Goal: Information Seeking & Learning: Learn about a topic

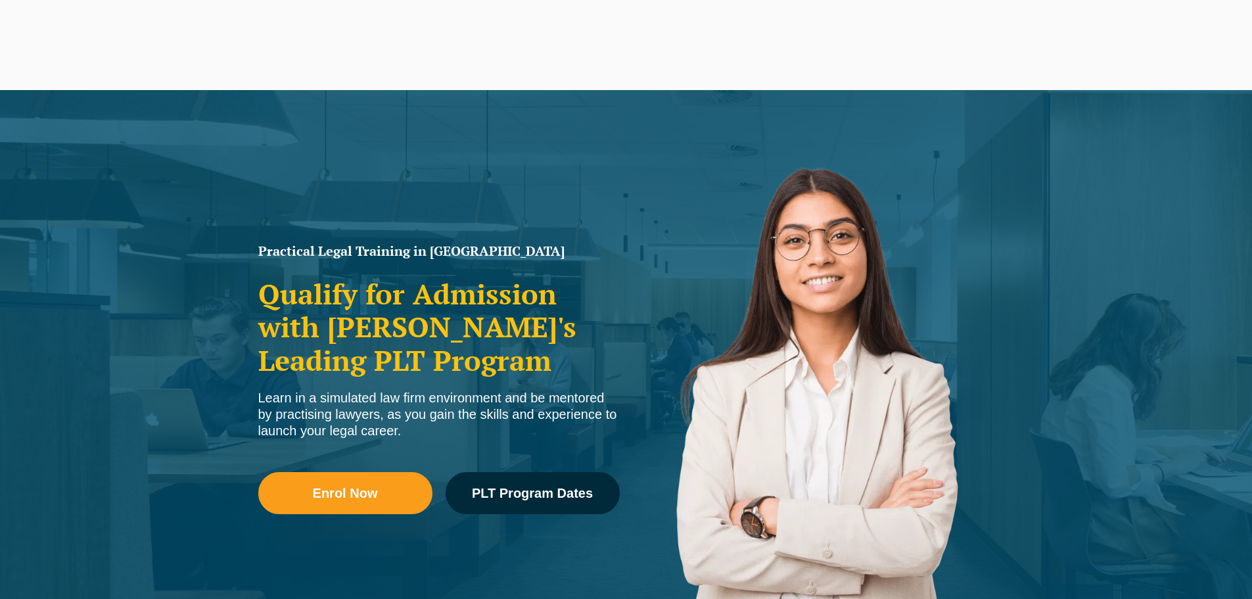
click at [542, 29] on nav "Practical Legal Training Our Practical Legal Training Program Program Dates & F…" at bounding box center [853, 55] width 739 height 70
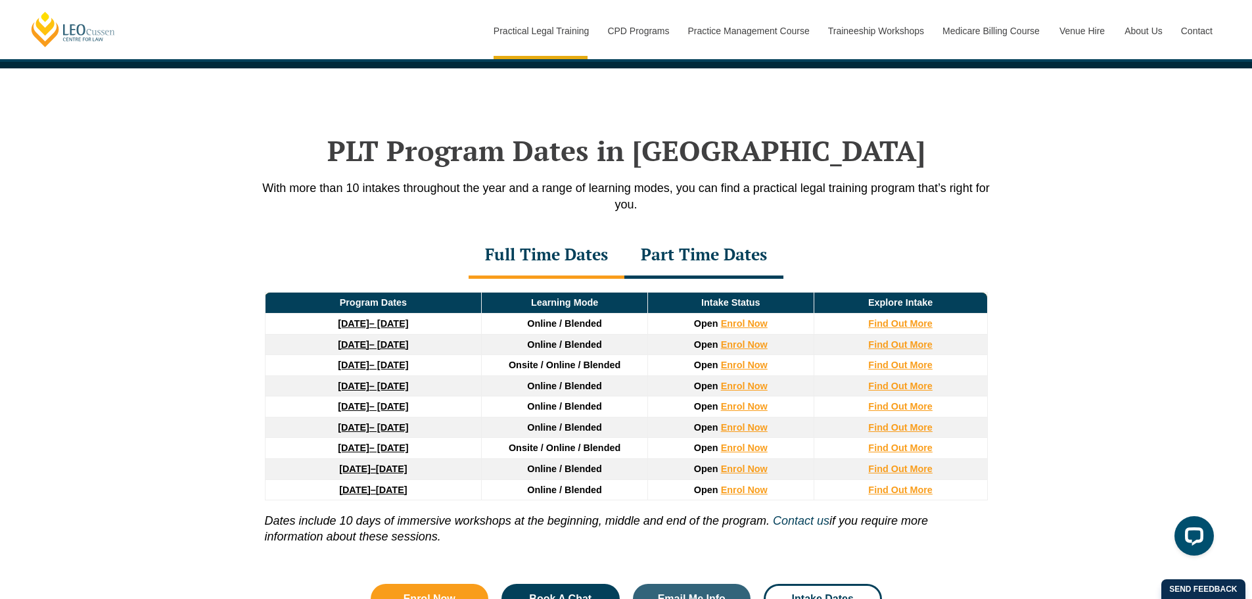
scroll to position [2038, 0]
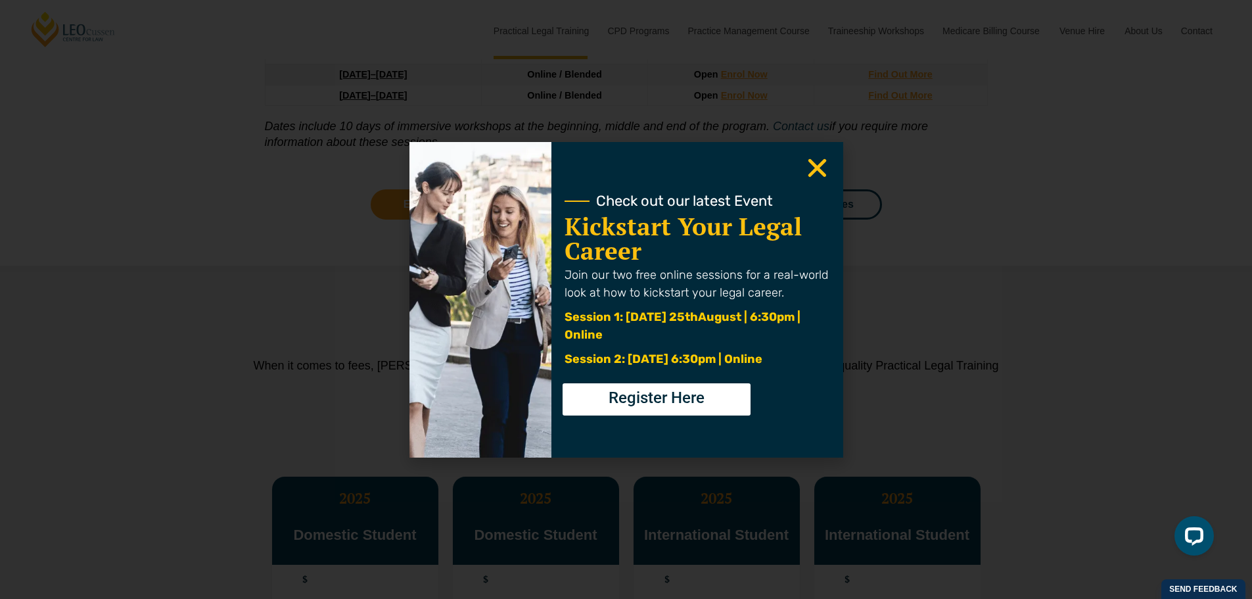
click at [812, 158] on icon "Close" at bounding box center [818, 168] width 26 height 26
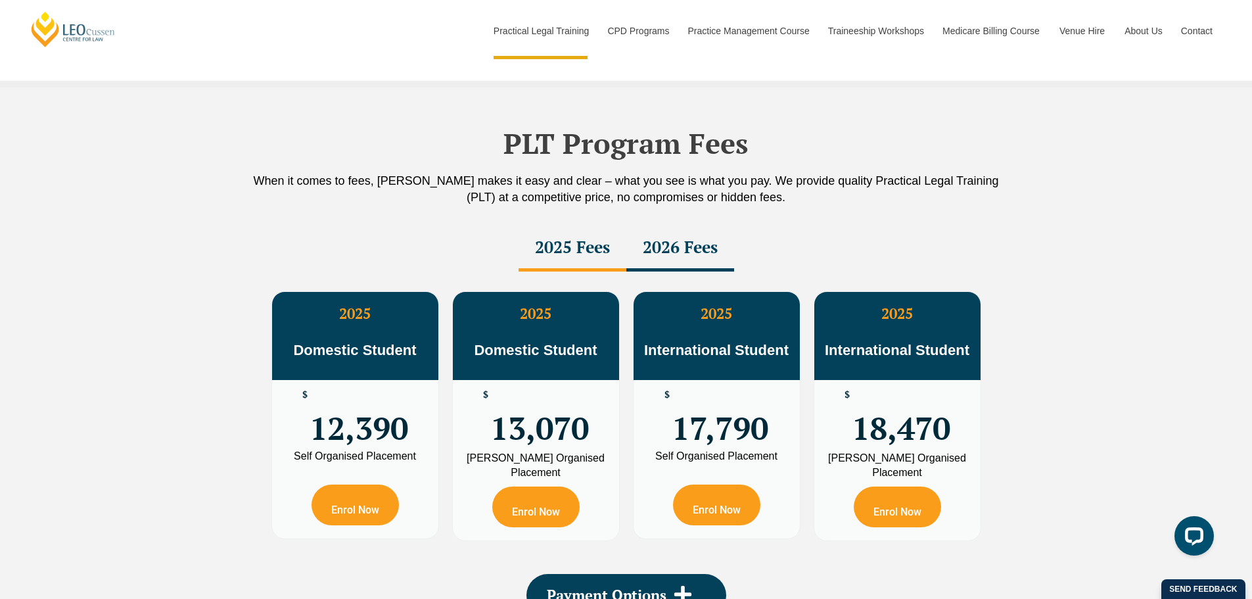
scroll to position [2301, 0]
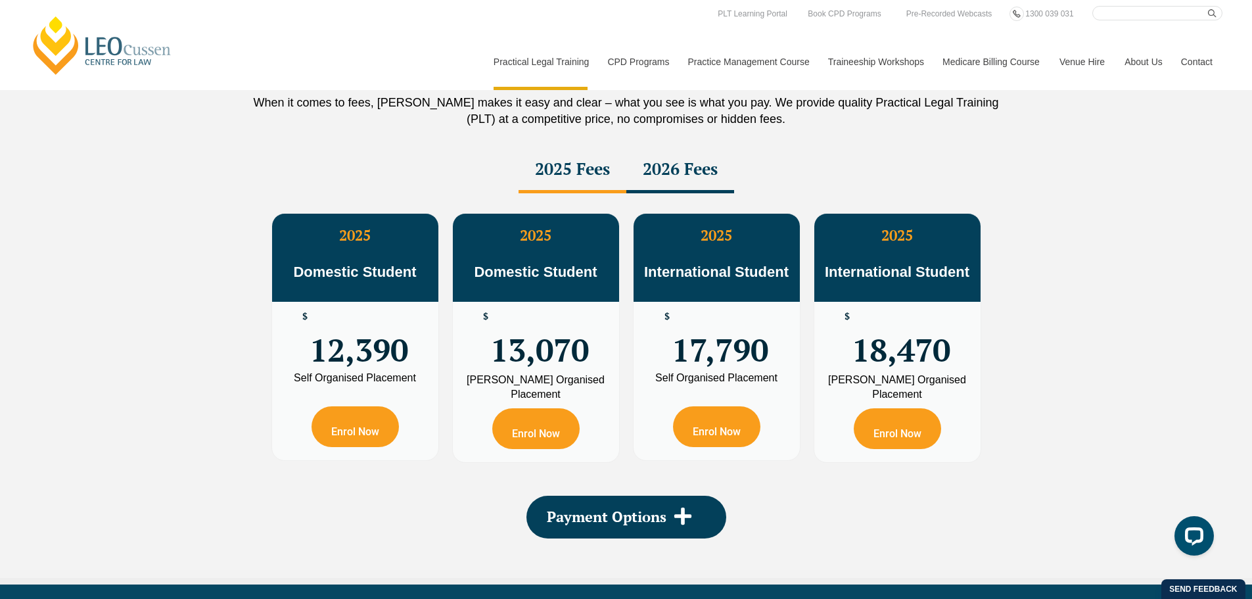
click at [667, 176] on div "2026 Fees" at bounding box center [680, 170] width 108 height 46
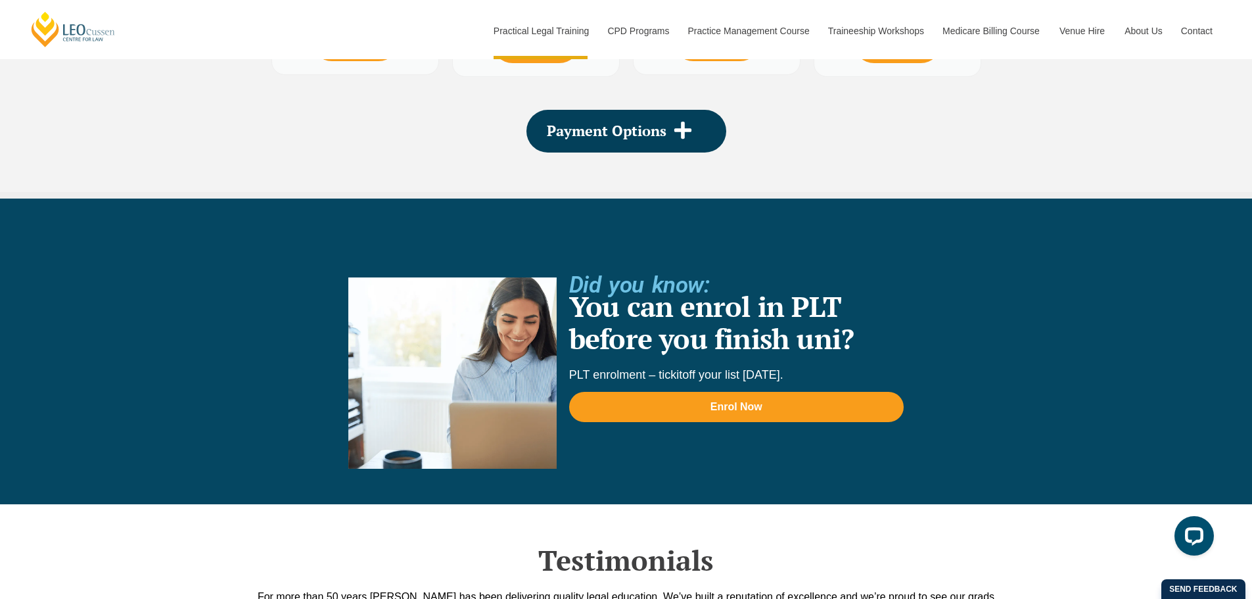
scroll to position [2629, 0]
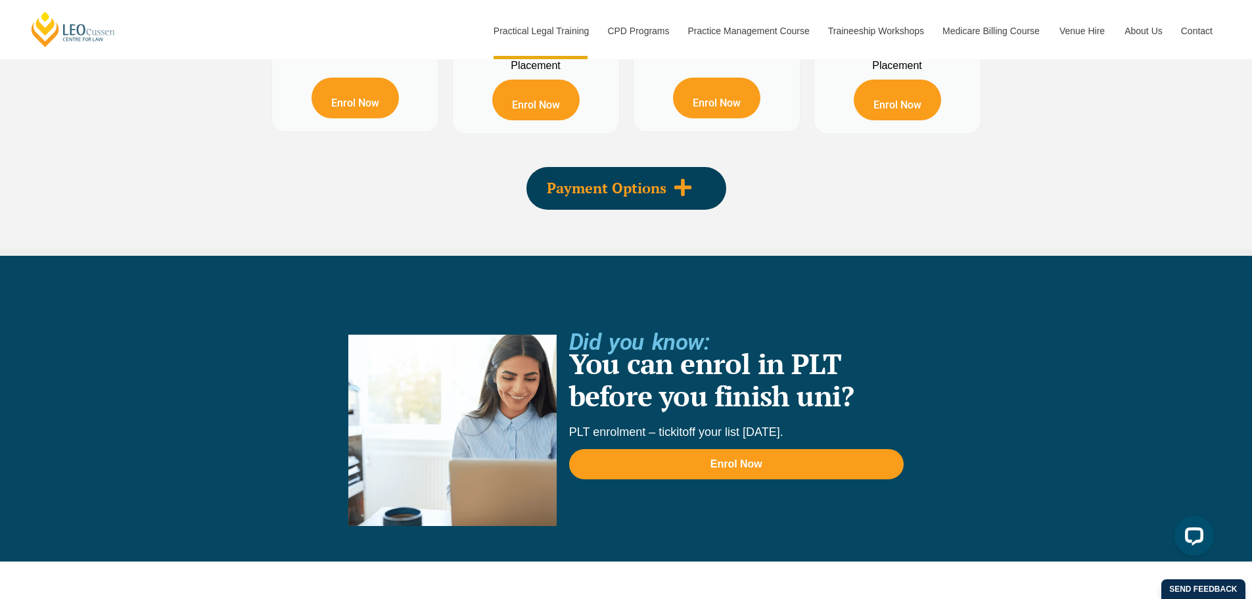
click at [596, 192] on span "Payment Options" at bounding box center [607, 188] width 120 height 14
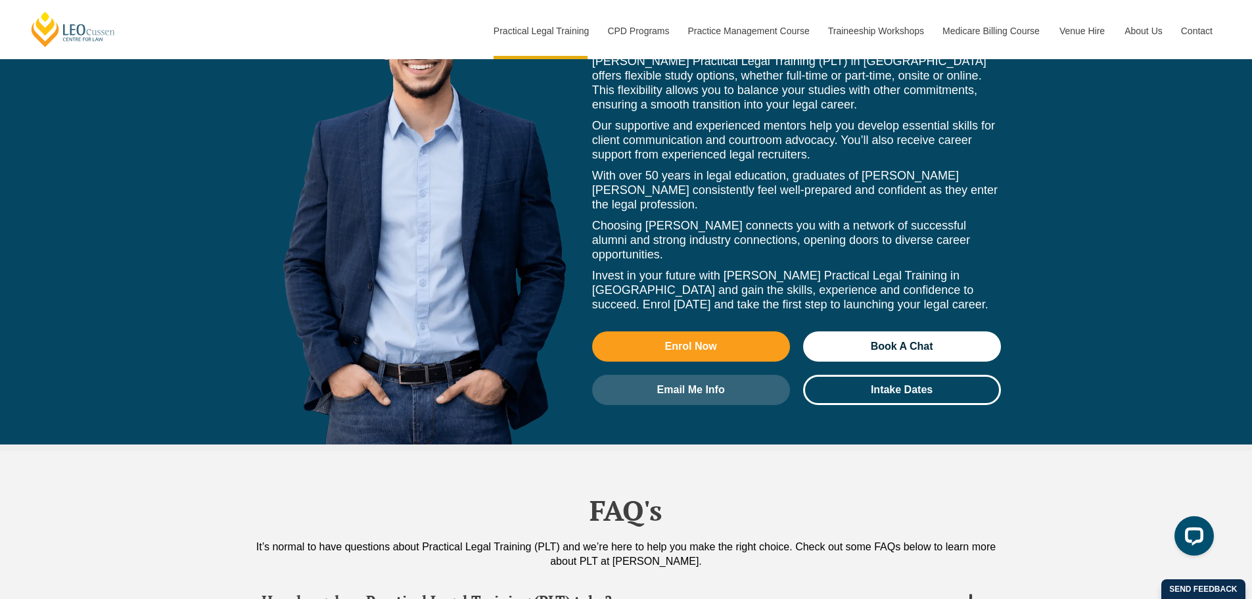
scroll to position [6376, 0]
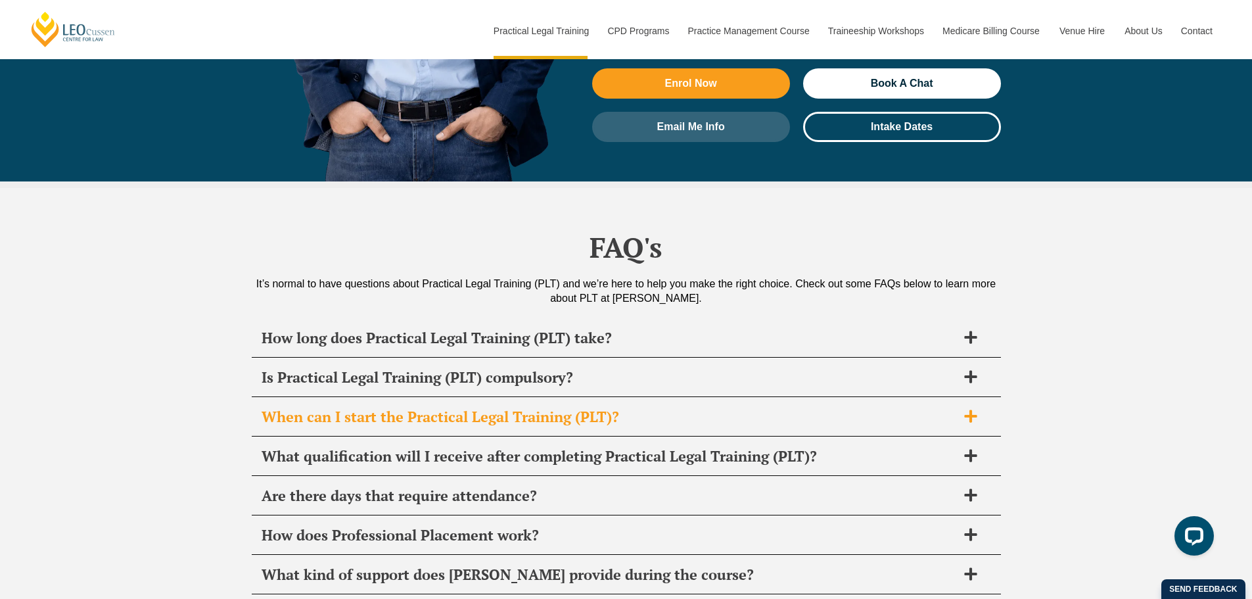
drag, startPoint x: 584, startPoint y: 317, endPoint x: 601, endPoint y: 305, distance: 20.2
click at [584, 408] on span "When can I start the Practical Legal Training (PLT)?" at bounding box center [609, 417] width 695 height 18
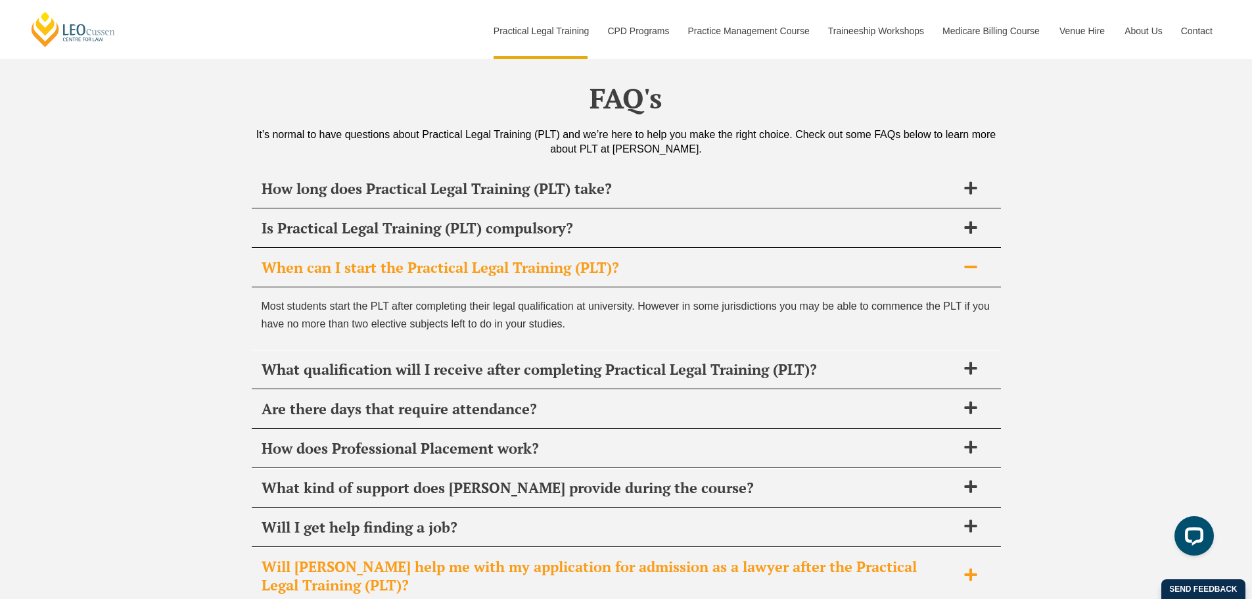
scroll to position [6573, 0]
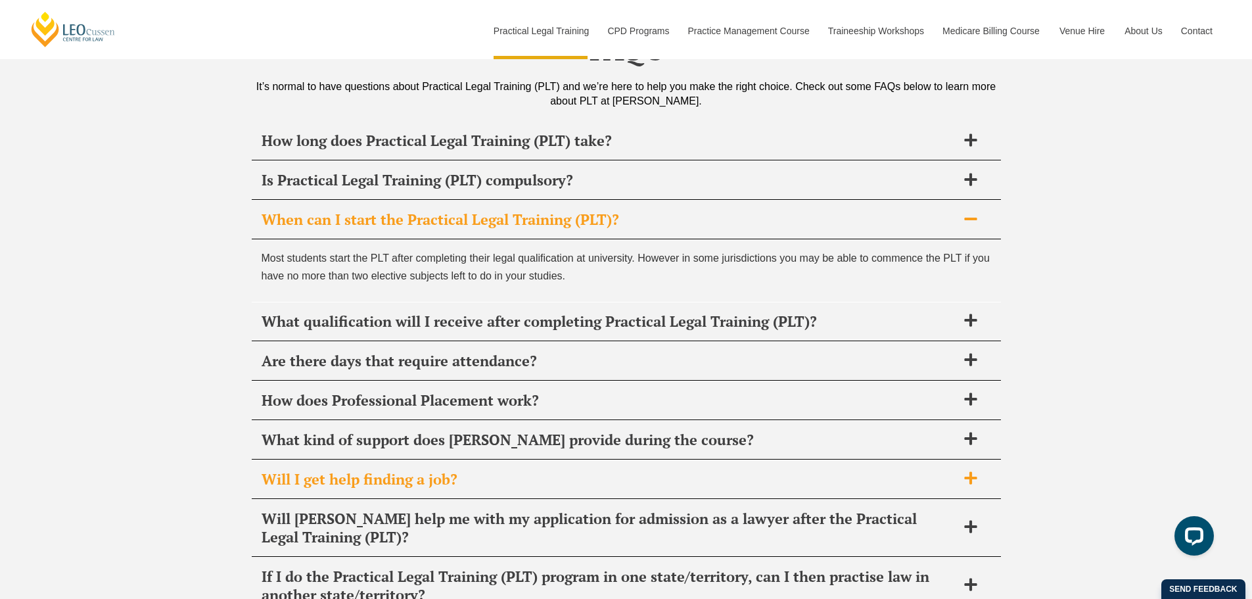
click at [434, 460] on div "Will I get help finding a job?" at bounding box center [626, 479] width 749 height 39
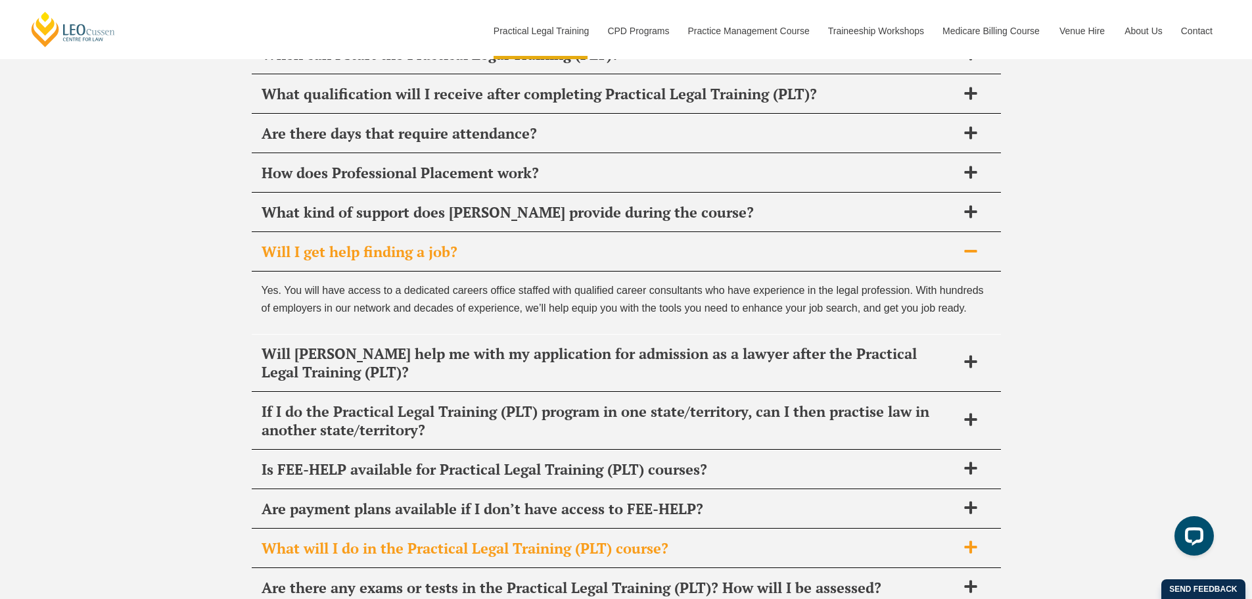
scroll to position [6770, 0]
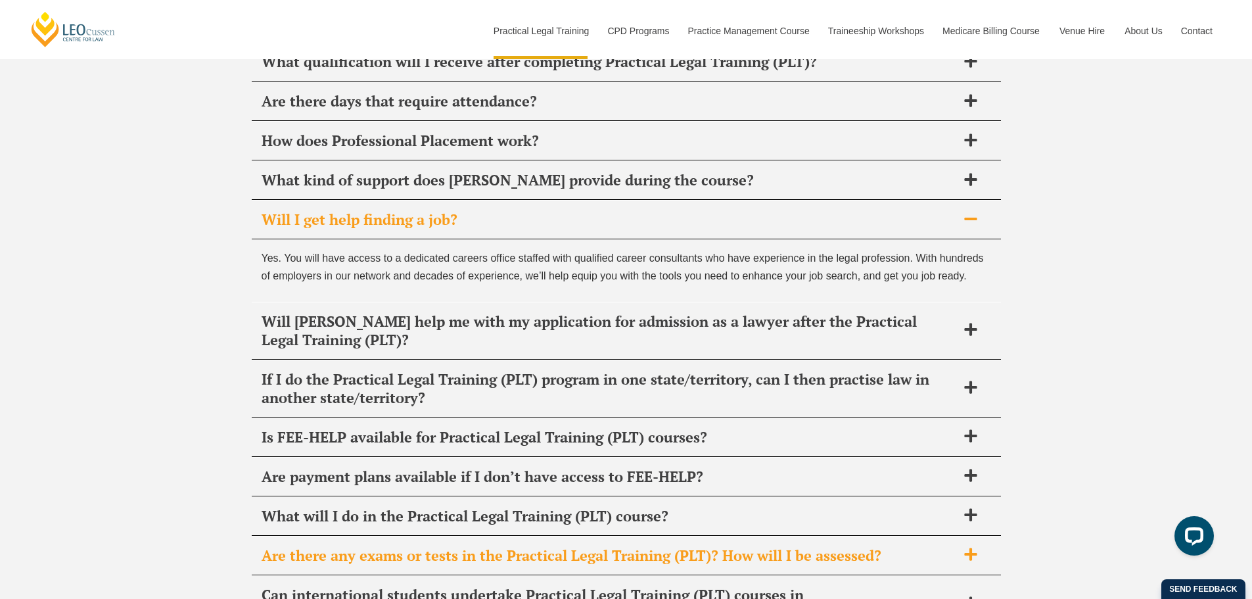
click at [436, 536] on div "Are there any exams or tests in the Practical Legal Training (PLT)? How will I …" at bounding box center [626, 555] width 749 height 39
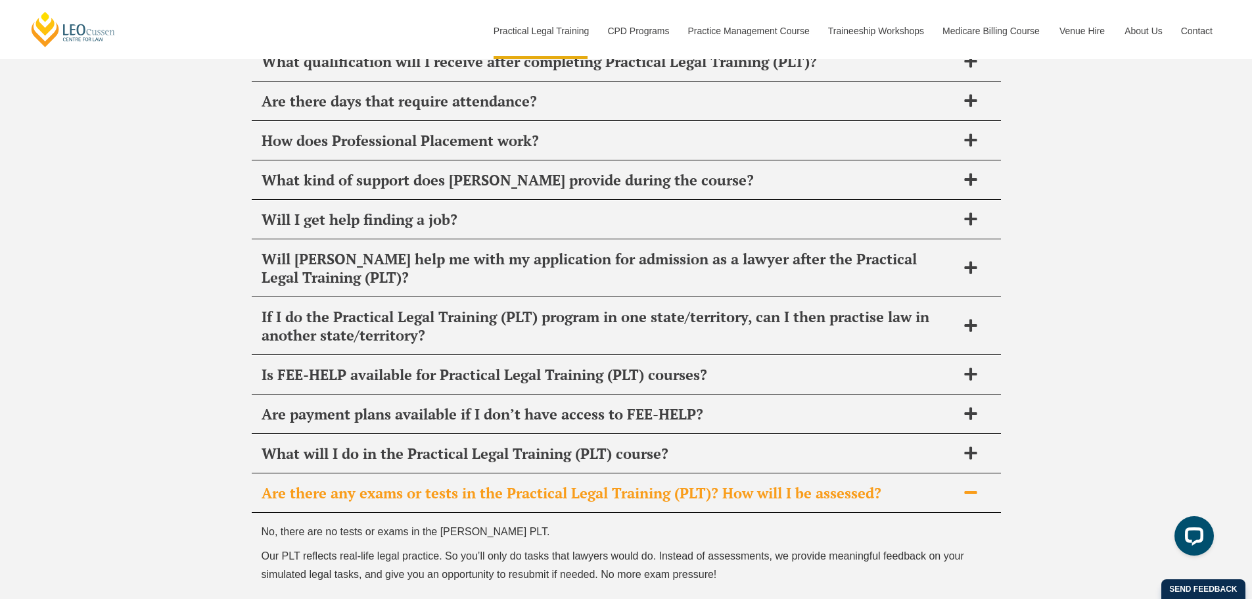
click at [616, 484] on span "Are there any exams or tests in the Practical Legal Training (PLT)? How will I …" at bounding box center [609, 493] width 695 height 18
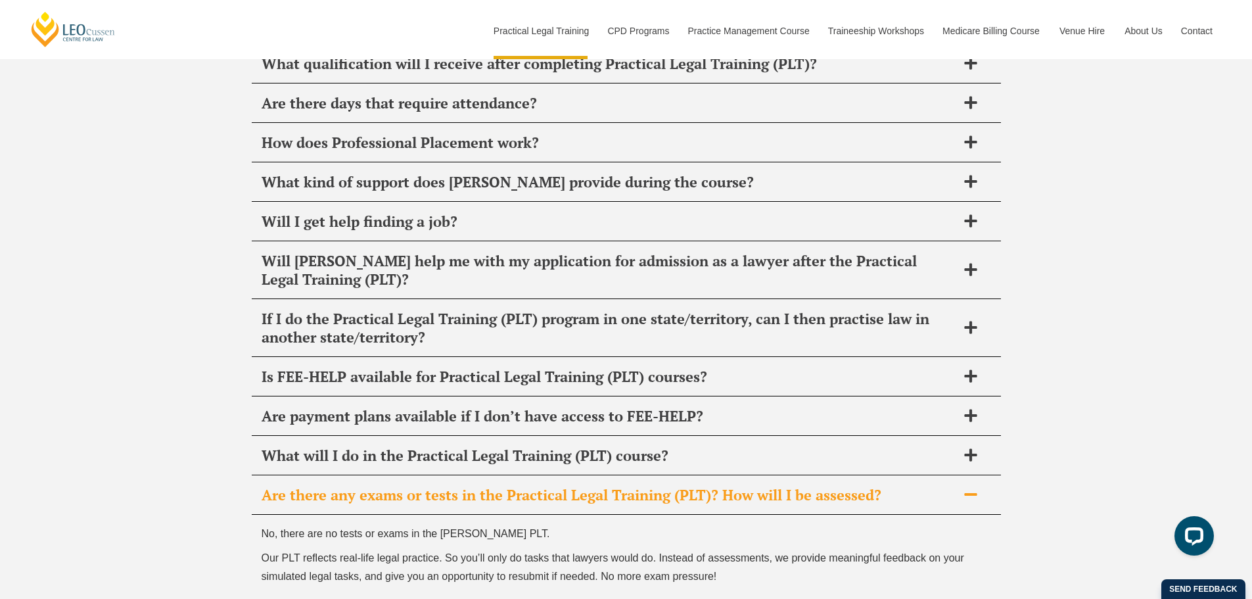
scroll to position [6639, 0]
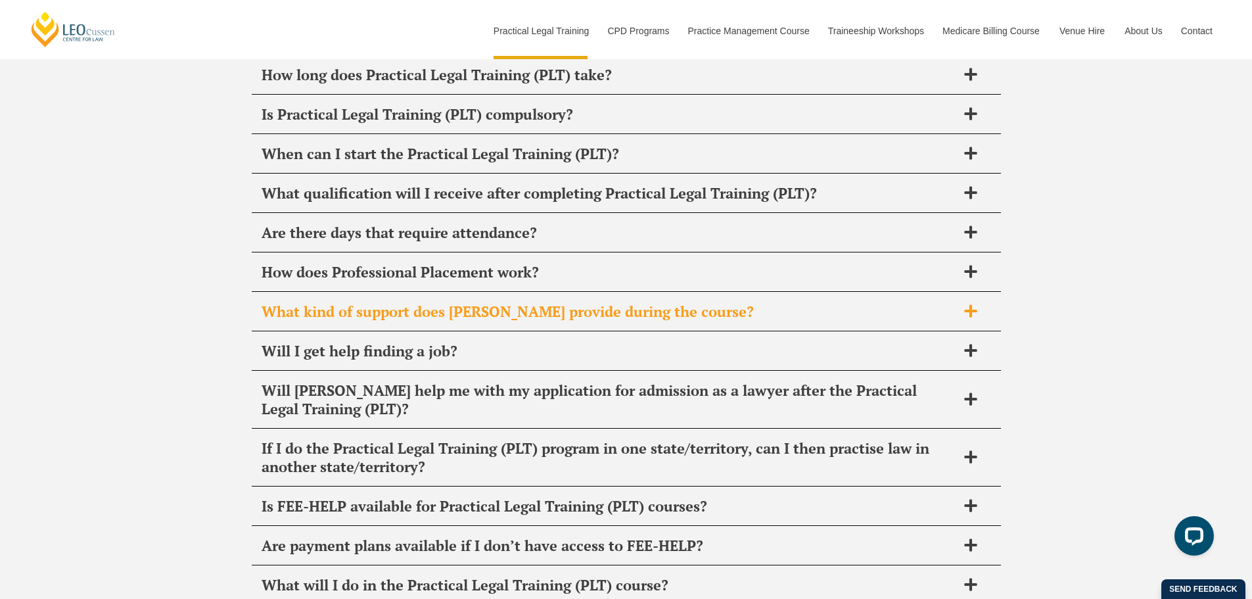
click at [465, 302] on span "What kind of support does Leo Cussen provide during the course?" at bounding box center [609, 311] width 695 height 18
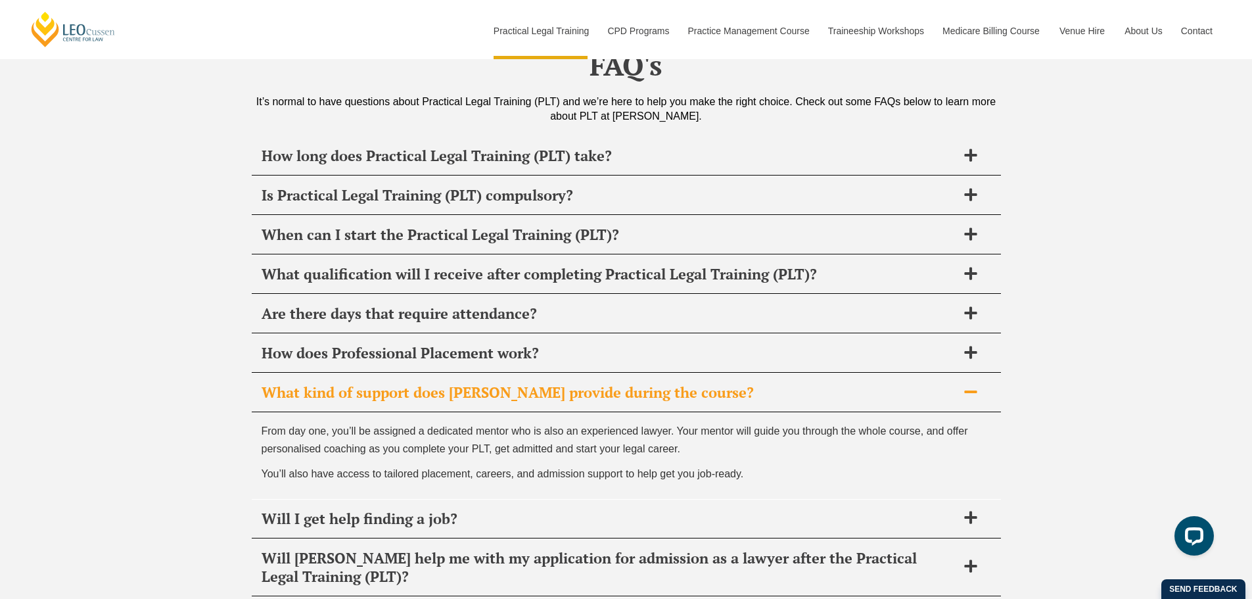
scroll to position [6507, 0]
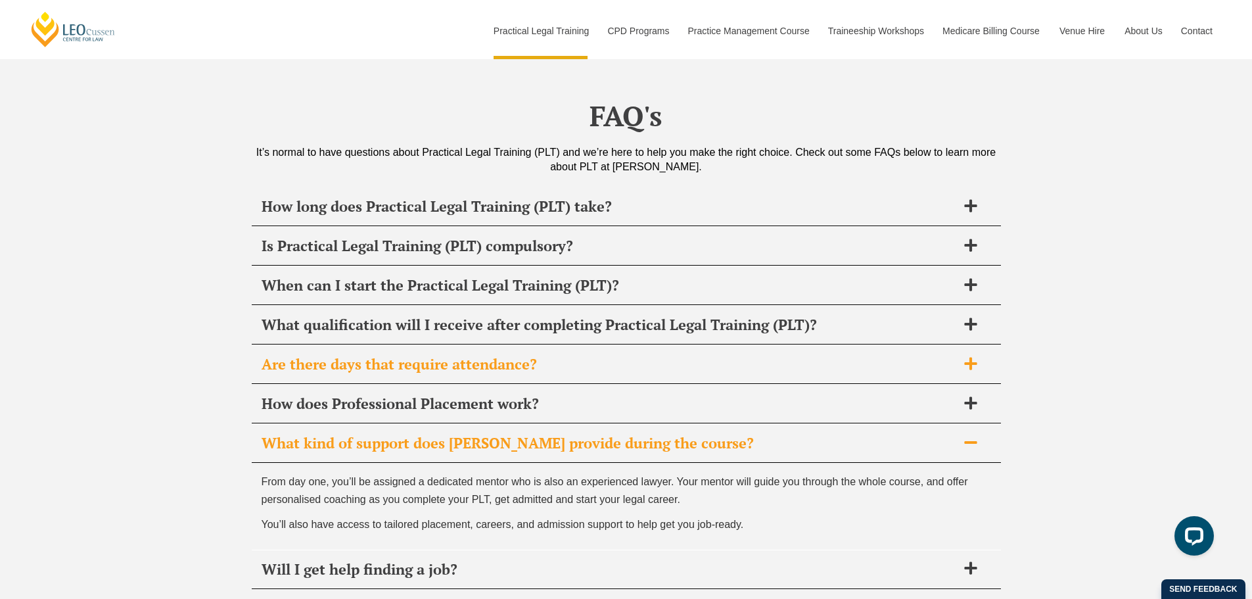
click at [563, 355] on span "Are there days that require attendance?" at bounding box center [609, 364] width 695 height 18
